Goal: Task Accomplishment & Management: Use online tool/utility

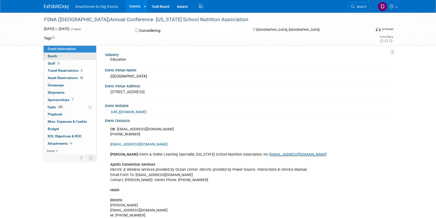
click at [55, 55] on span "Booth" at bounding box center [55, 56] width 15 height 4
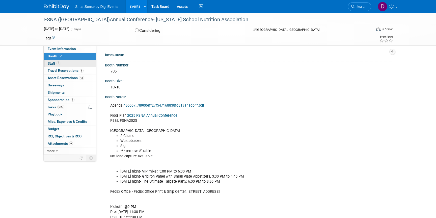
click at [54, 64] on span "Staff 3" at bounding box center [54, 63] width 13 height 4
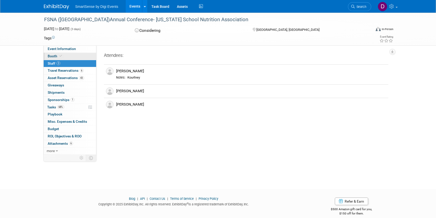
click at [55, 57] on span "Booth" at bounding box center [55, 56] width 15 height 4
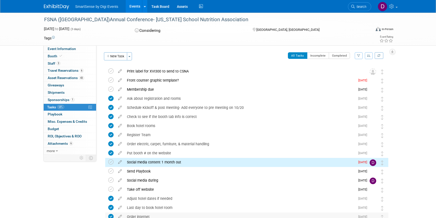
scroll to position [74, 0]
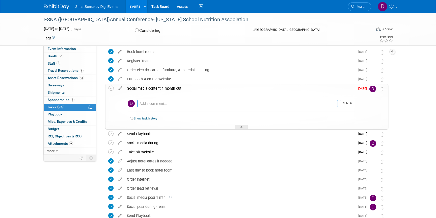
click at [152, 106] on textarea at bounding box center [237, 104] width 201 height 8
paste textarea "[URL][DOMAIN_NAME]"
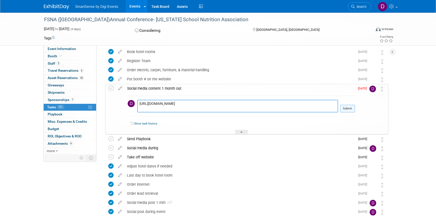
type textarea "[URL][DOMAIN_NAME]"
click at [348, 110] on button "Submit" at bounding box center [347, 109] width 15 height 8
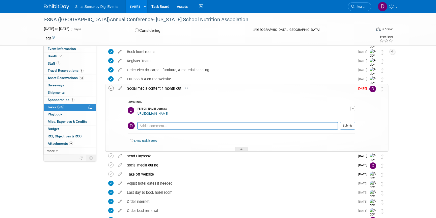
click at [111, 88] on icon at bounding box center [110, 87] width 5 height 5
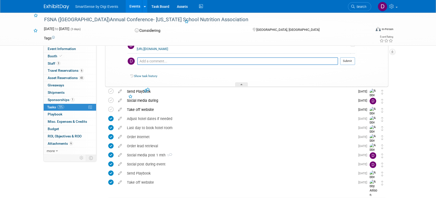
scroll to position [0, 0]
